Goal: Task Accomplishment & Management: Complete application form

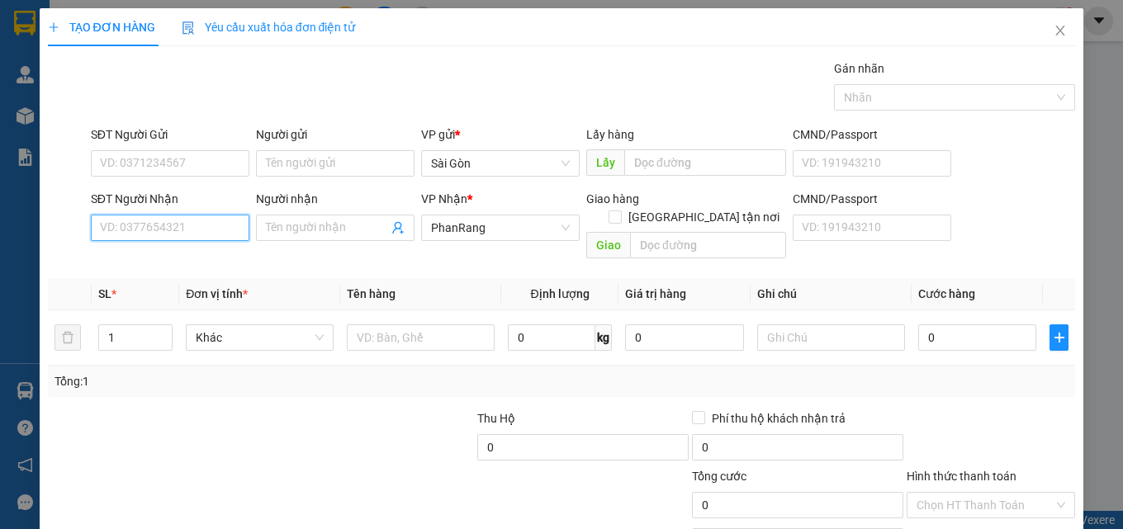
click at [182, 238] on input "SĐT Người Nhận" at bounding box center [170, 228] width 159 height 26
click at [294, 226] on input "Người nhận" at bounding box center [327, 228] width 122 height 18
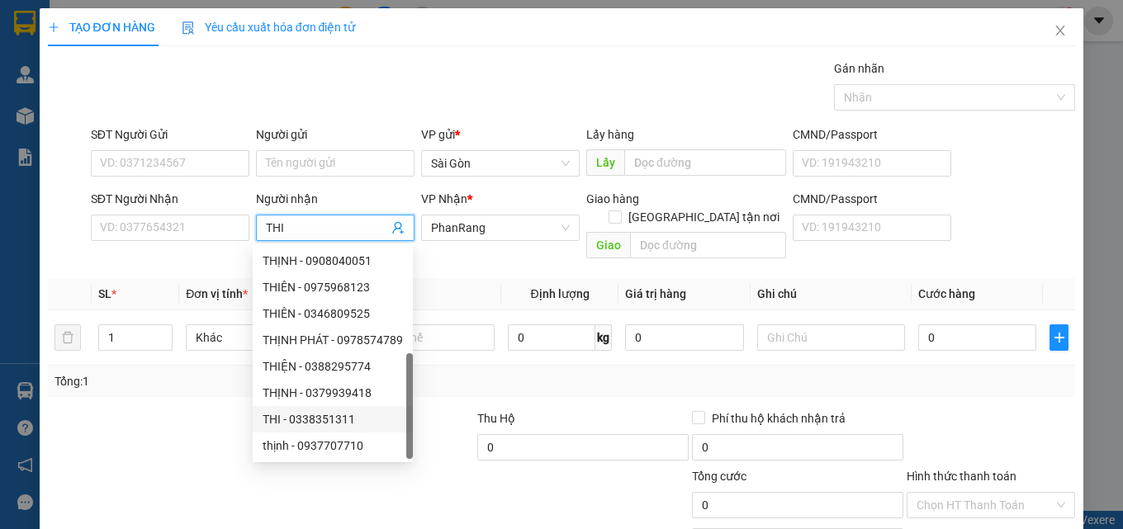
scroll to position [53, 0]
type input "T"
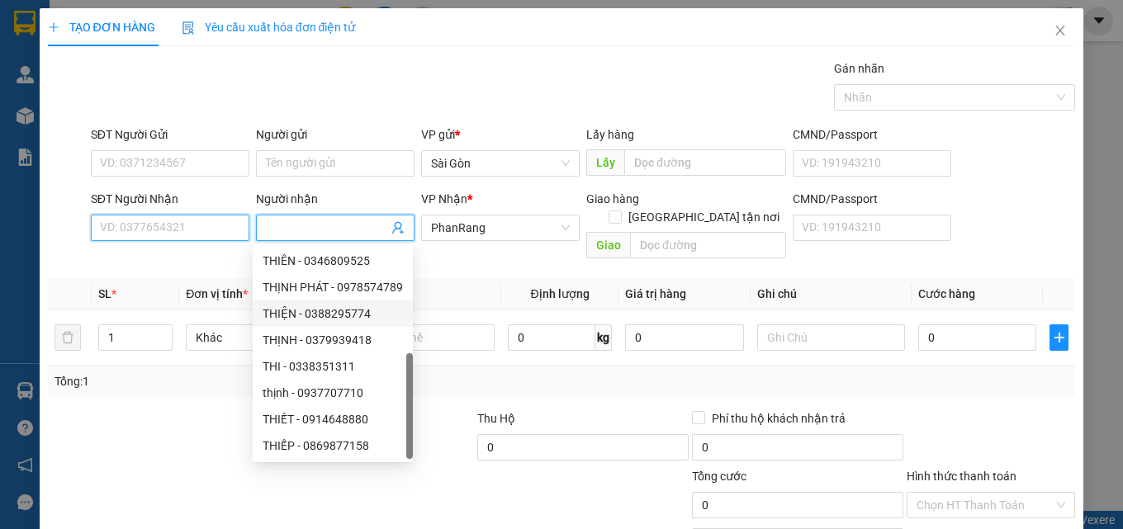
click at [188, 225] on input "SĐT Người Nhận" at bounding box center [170, 228] width 159 height 26
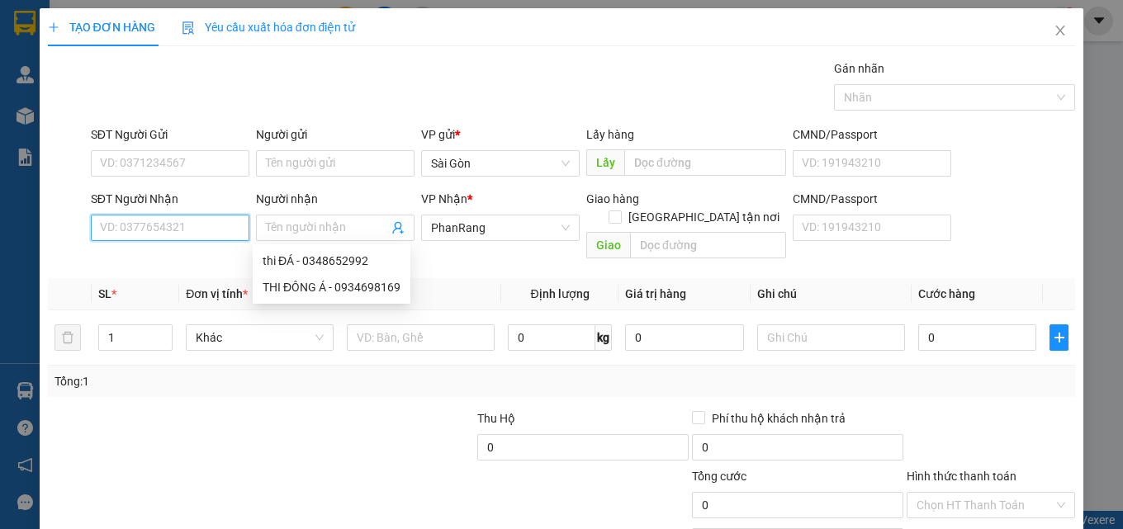
scroll to position [0, 0]
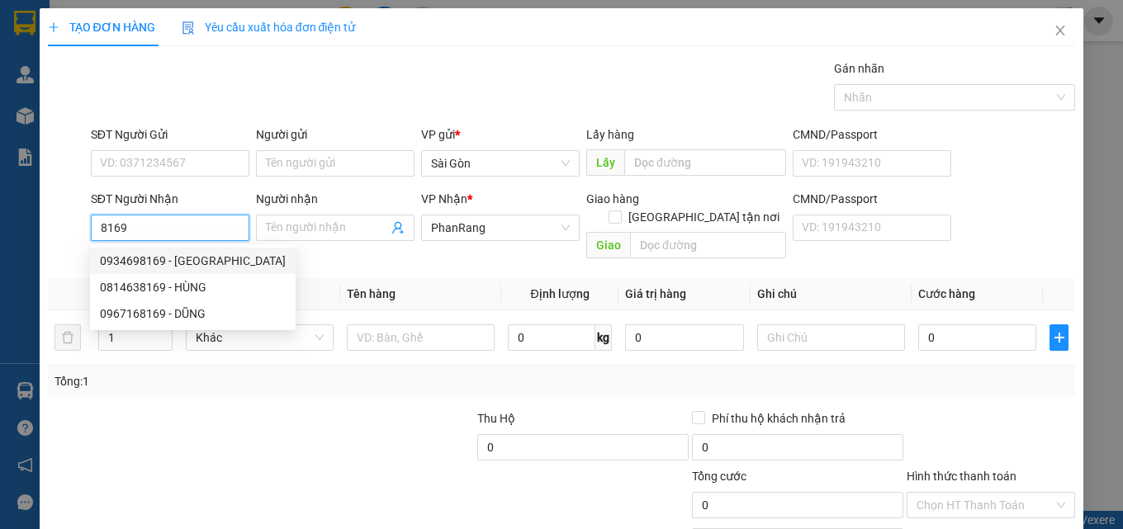
click at [183, 259] on div "0934698169 - [GEOGRAPHIC_DATA]" at bounding box center [193, 261] width 186 height 18
type input "0934698169"
type input "THI ĐÔNG Á"
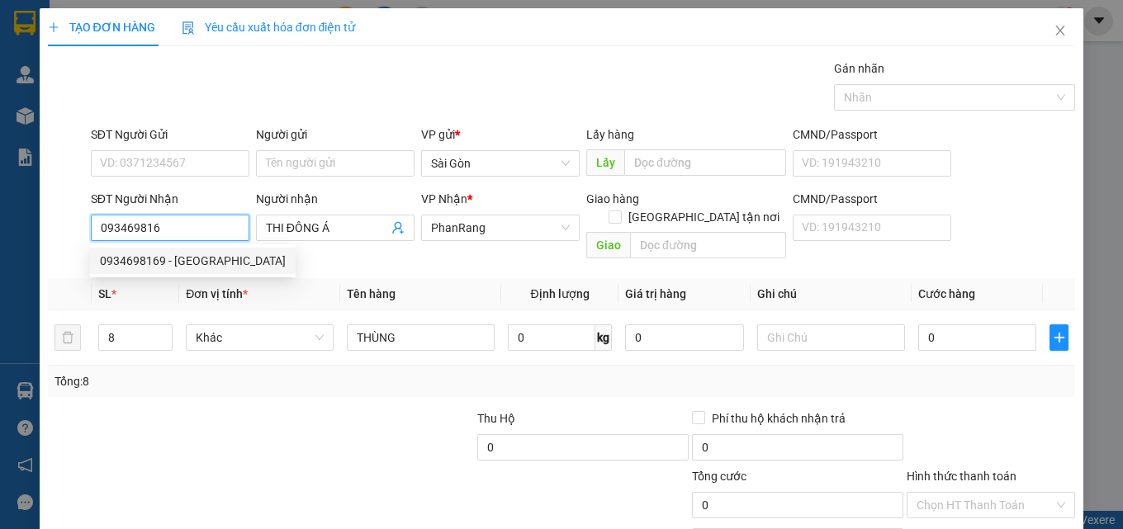
click at [131, 252] on div "0934698169 - [GEOGRAPHIC_DATA]" at bounding box center [193, 261] width 186 height 18
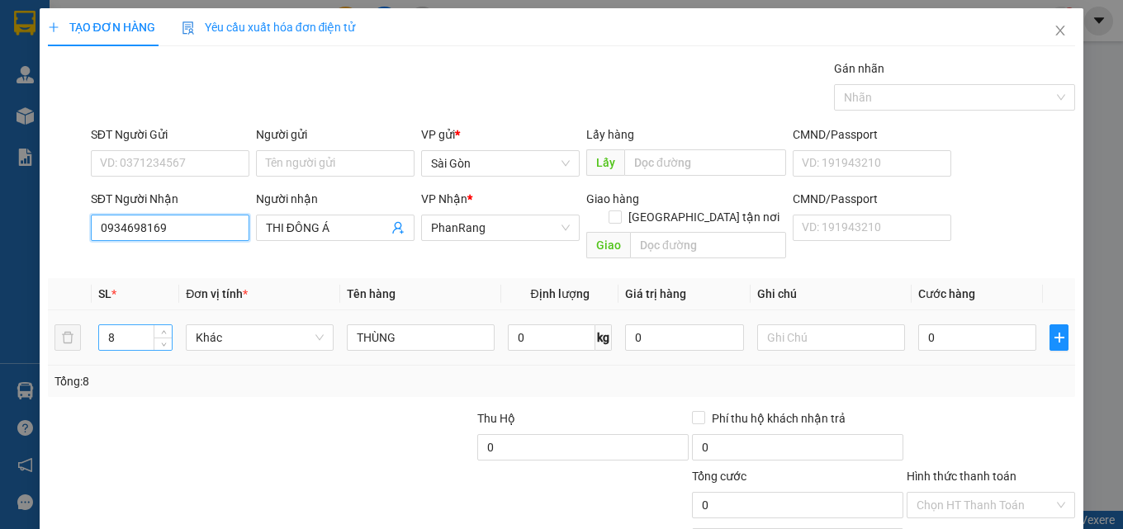
type input "0934698169"
click at [140, 325] on input "8" at bounding box center [135, 337] width 73 height 25
type input "1"
click at [395, 327] on input "THÙNG" at bounding box center [421, 338] width 148 height 26
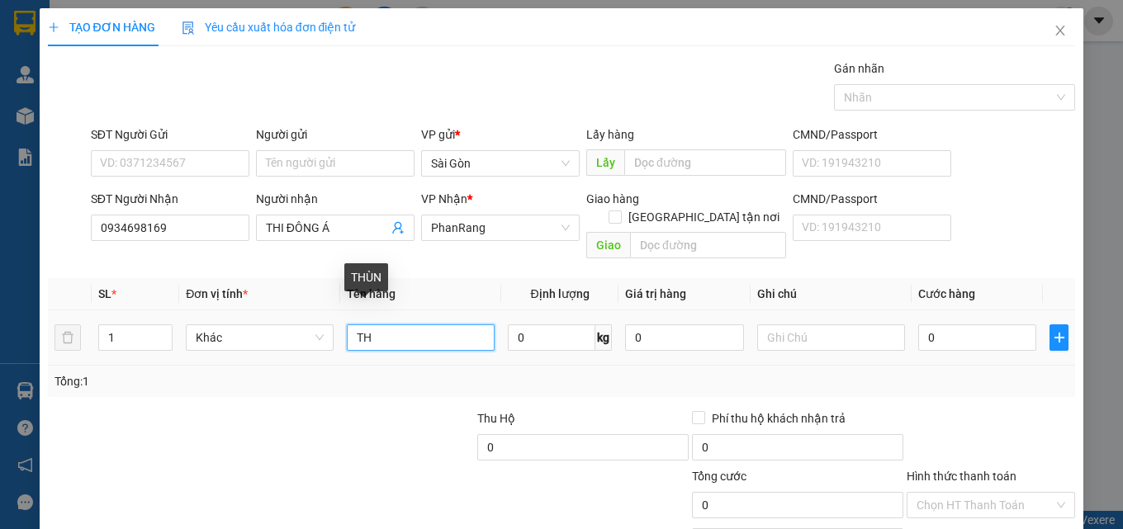
type input "T"
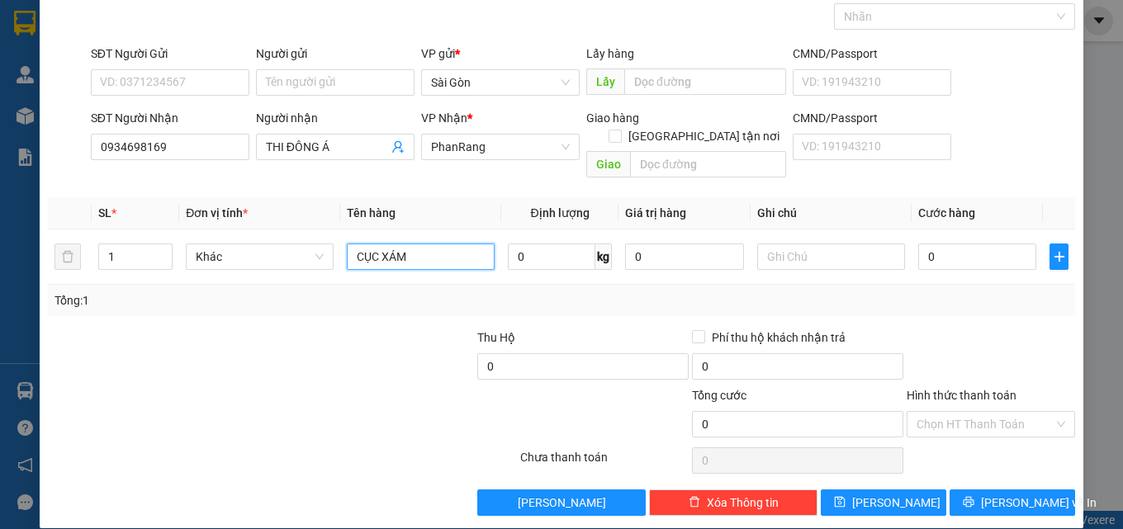
scroll to position [82, 0]
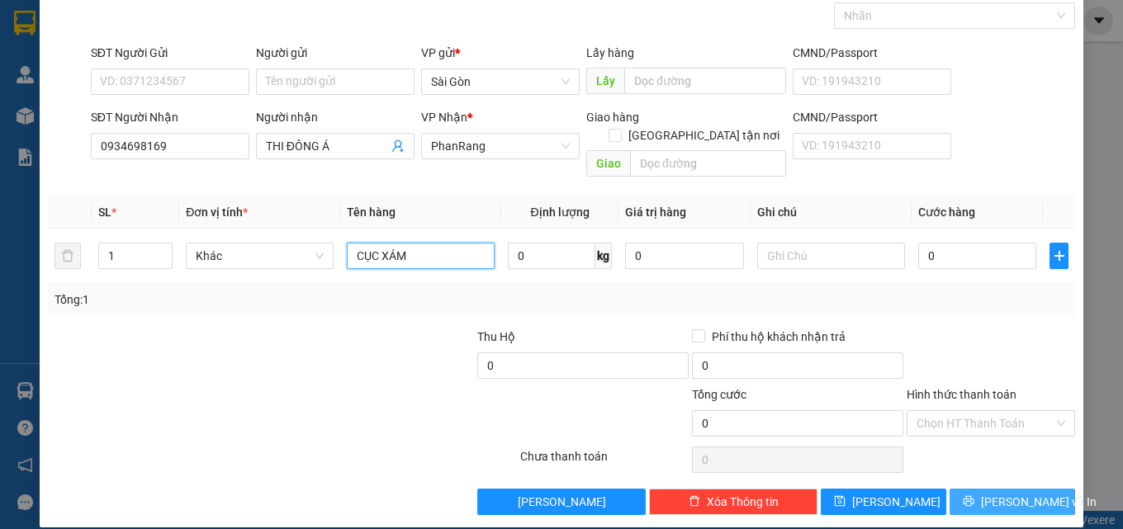
type input "CỤC XÁM"
click at [1008, 493] on span "[PERSON_NAME] và In" at bounding box center [1039, 502] width 116 height 18
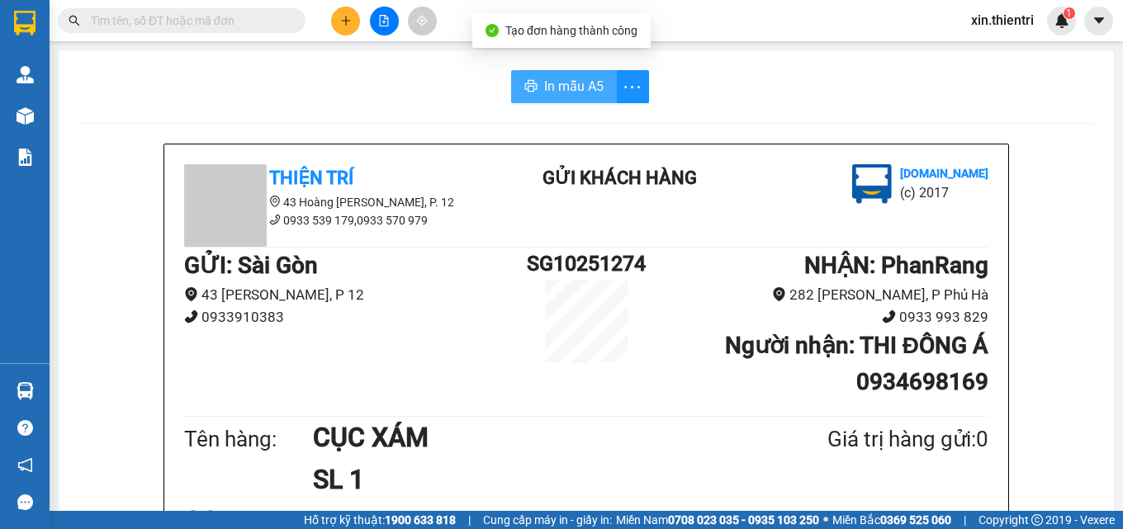
click at [565, 88] on span "In mẫu A5" at bounding box center [573, 86] width 59 height 21
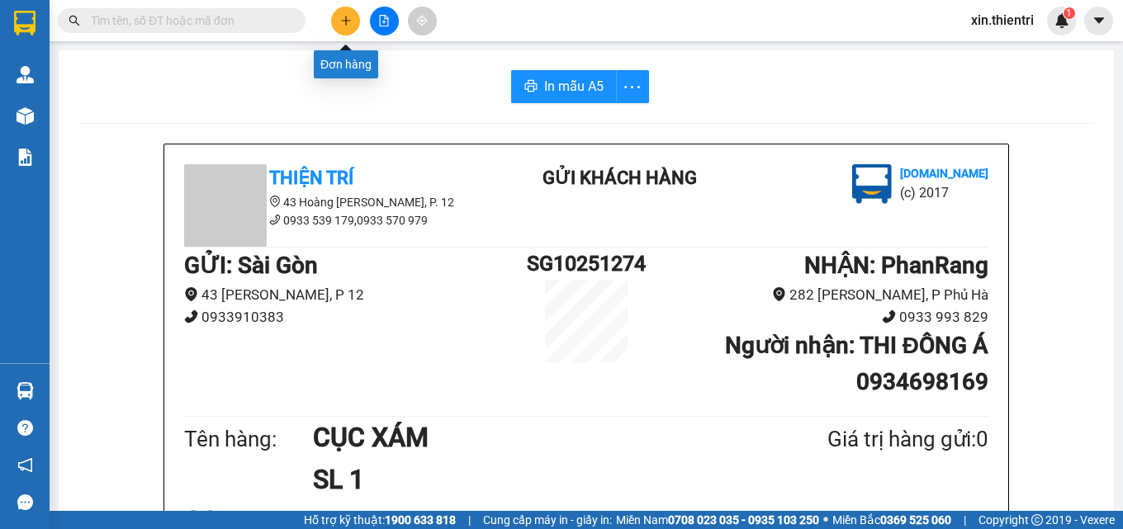
click at [353, 26] on button at bounding box center [345, 21] width 29 height 29
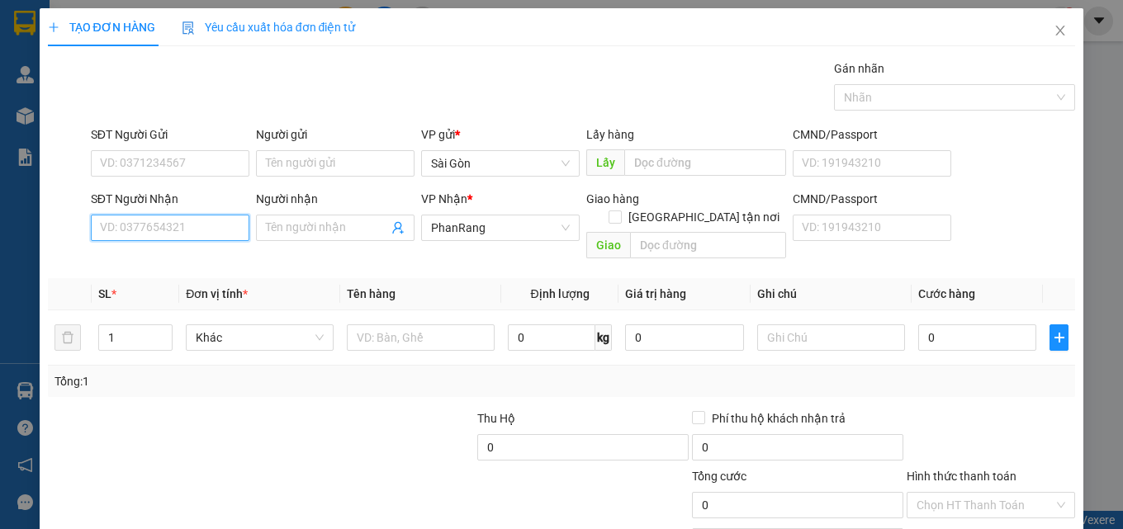
click at [197, 229] on input "SĐT Người Nhận" at bounding box center [170, 228] width 159 height 26
click at [173, 262] on div "0937524534 - AN" at bounding box center [168, 261] width 137 height 18
type input "0937524534"
type input "AN"
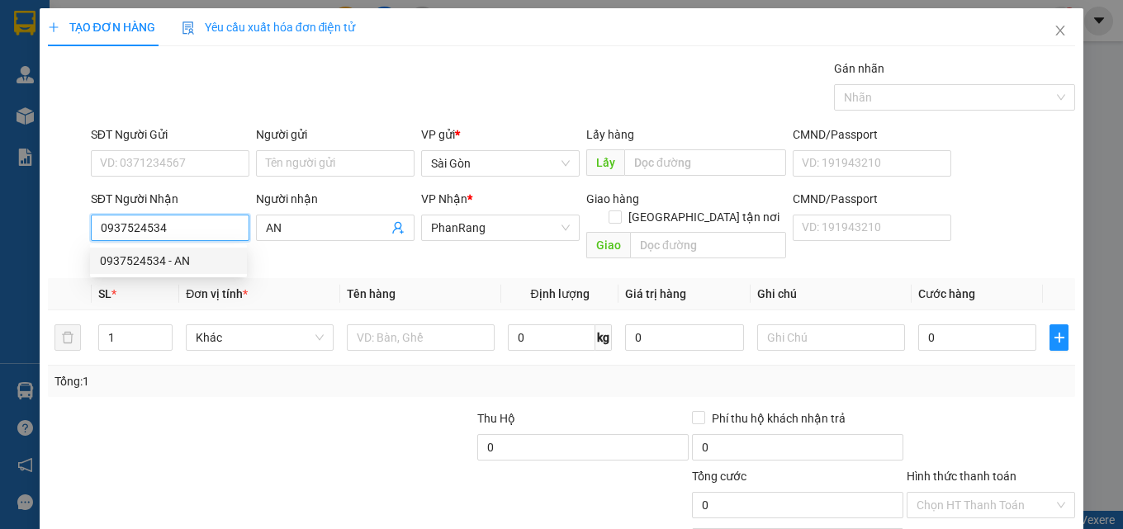
type input "30.000"
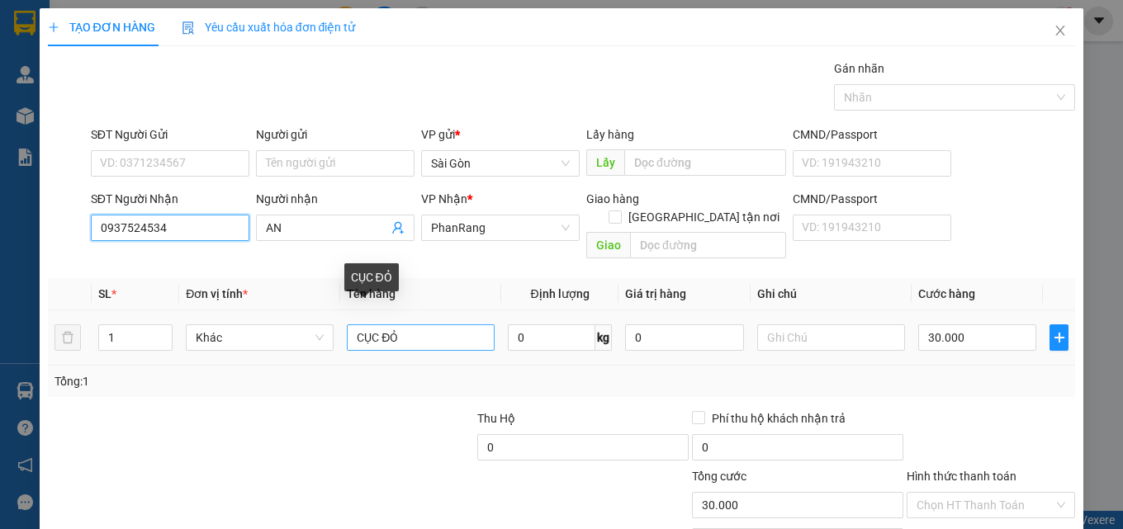
type input "0937524534"
click at [428, 325] on input "CỤC ĐỎ" at bounding box center [421, 338] width 148 height 26
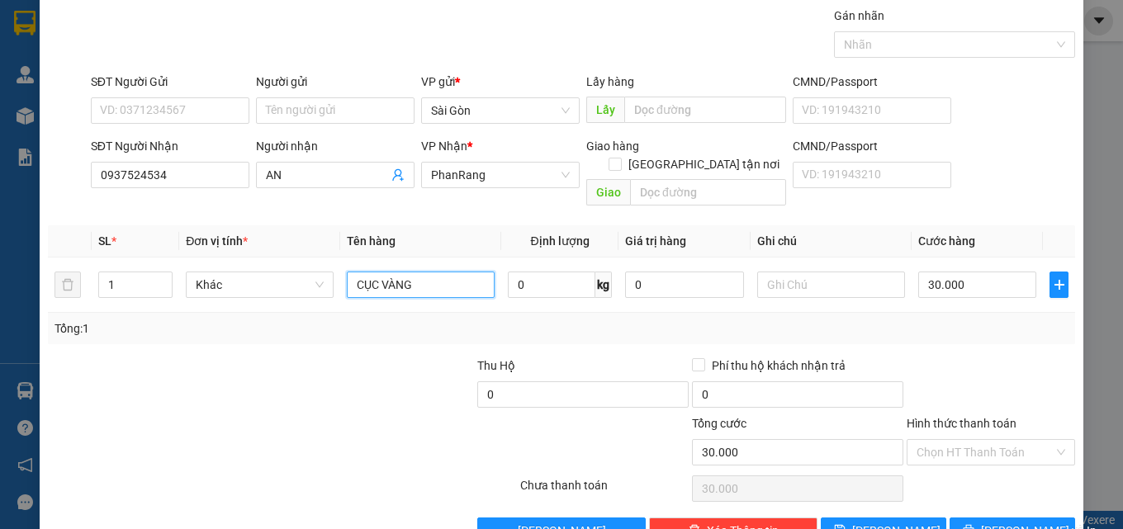
scroll to position [82, 0]
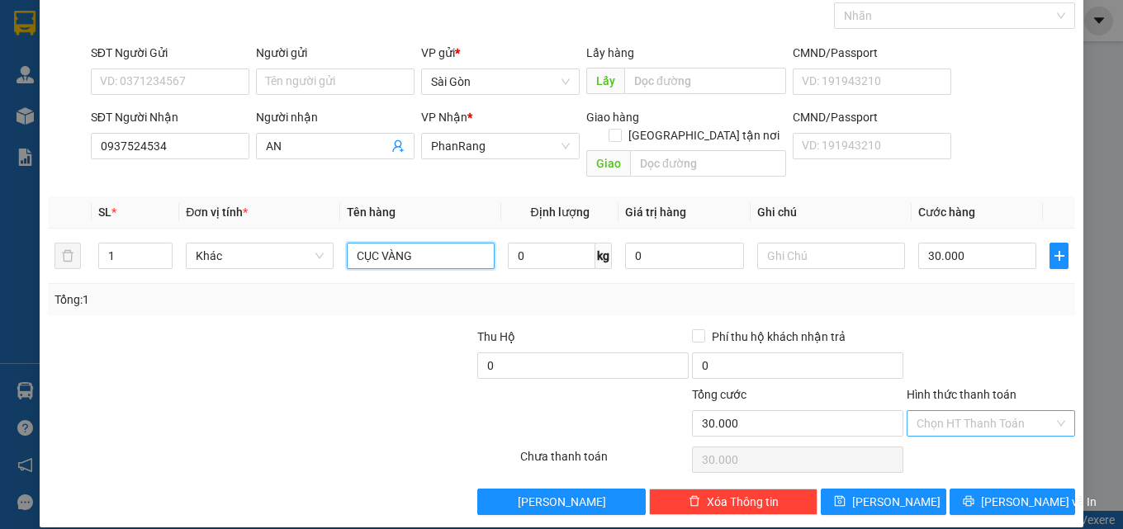
type input "CỤC VÀNG"
click at [963, 411] on input "Hình thức thanh toán" at bounding box center [985, 423] width 137 height 25
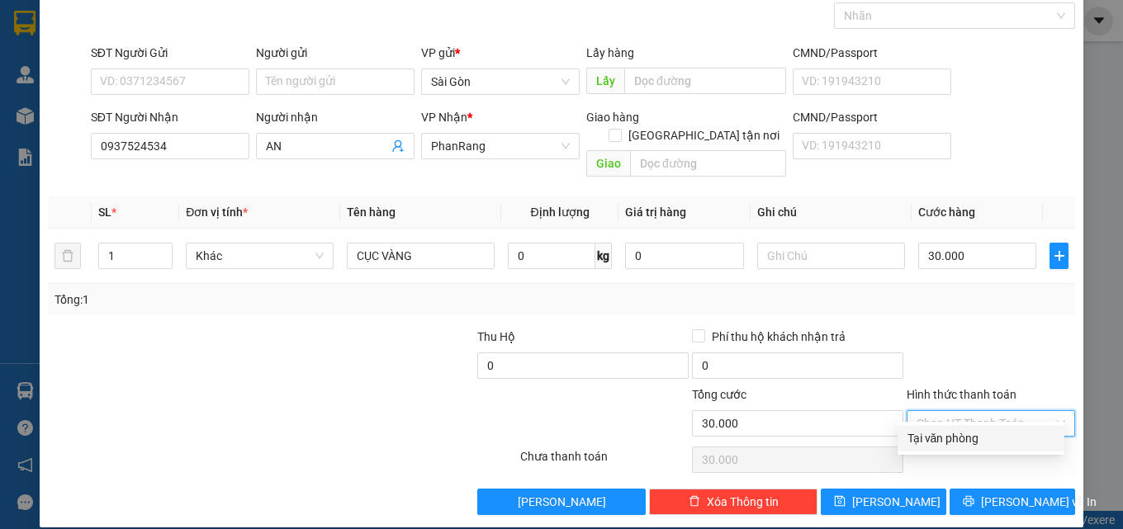
click at [962, 435] on div "Tại văn phòng" at bounding box center [981, 439] width 147 height 18
type input "0"
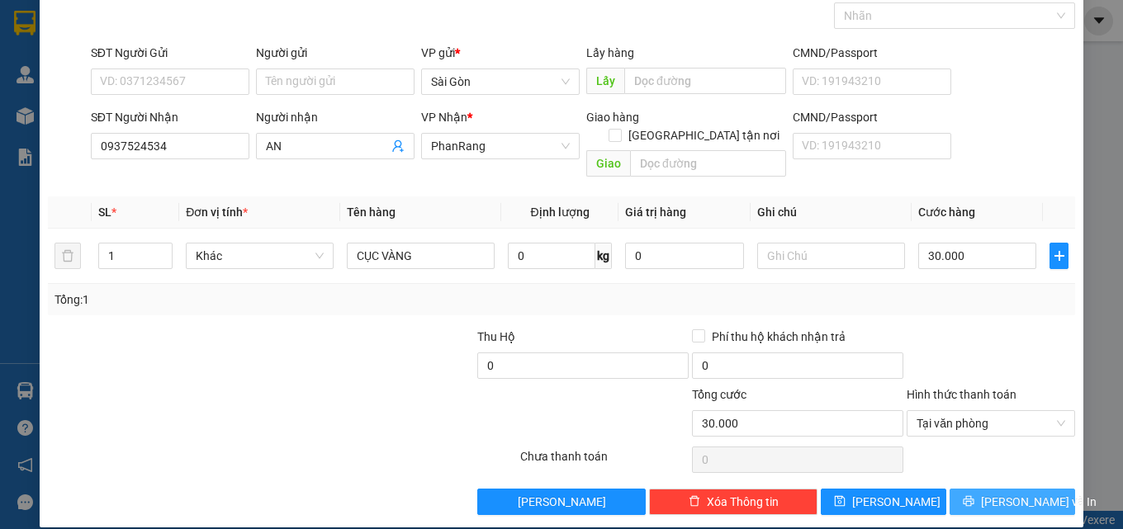
click at [990, 493] on span "[PERSON_NAME] và In" at bounding box center [1039, 502] width 116 height 18
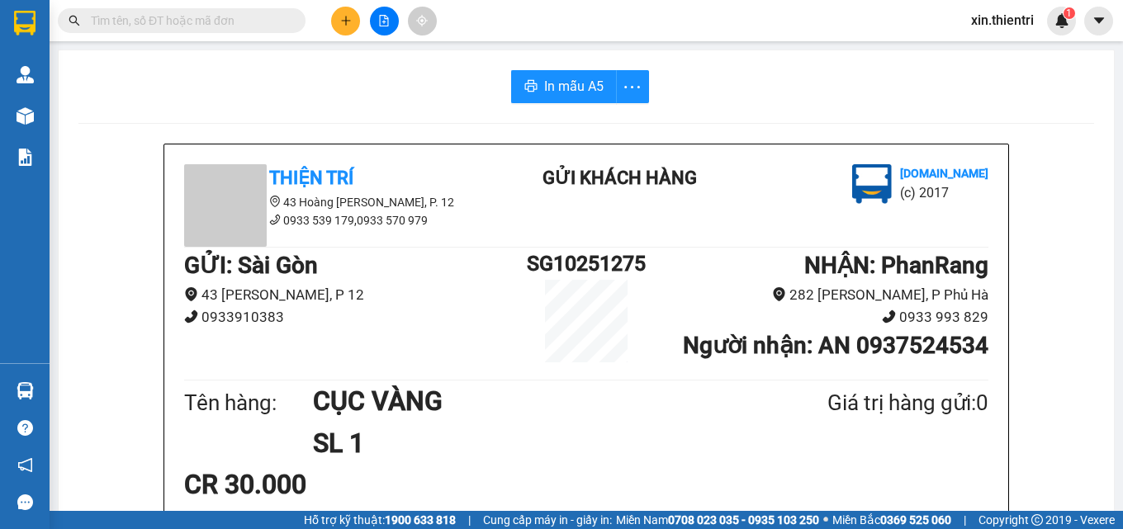
click at [560, 78] on span "In mẫu A5" at bounding box center [573, 86] width 59 height 21
